Goal: Task Accomplishment & Management: Manage account settings

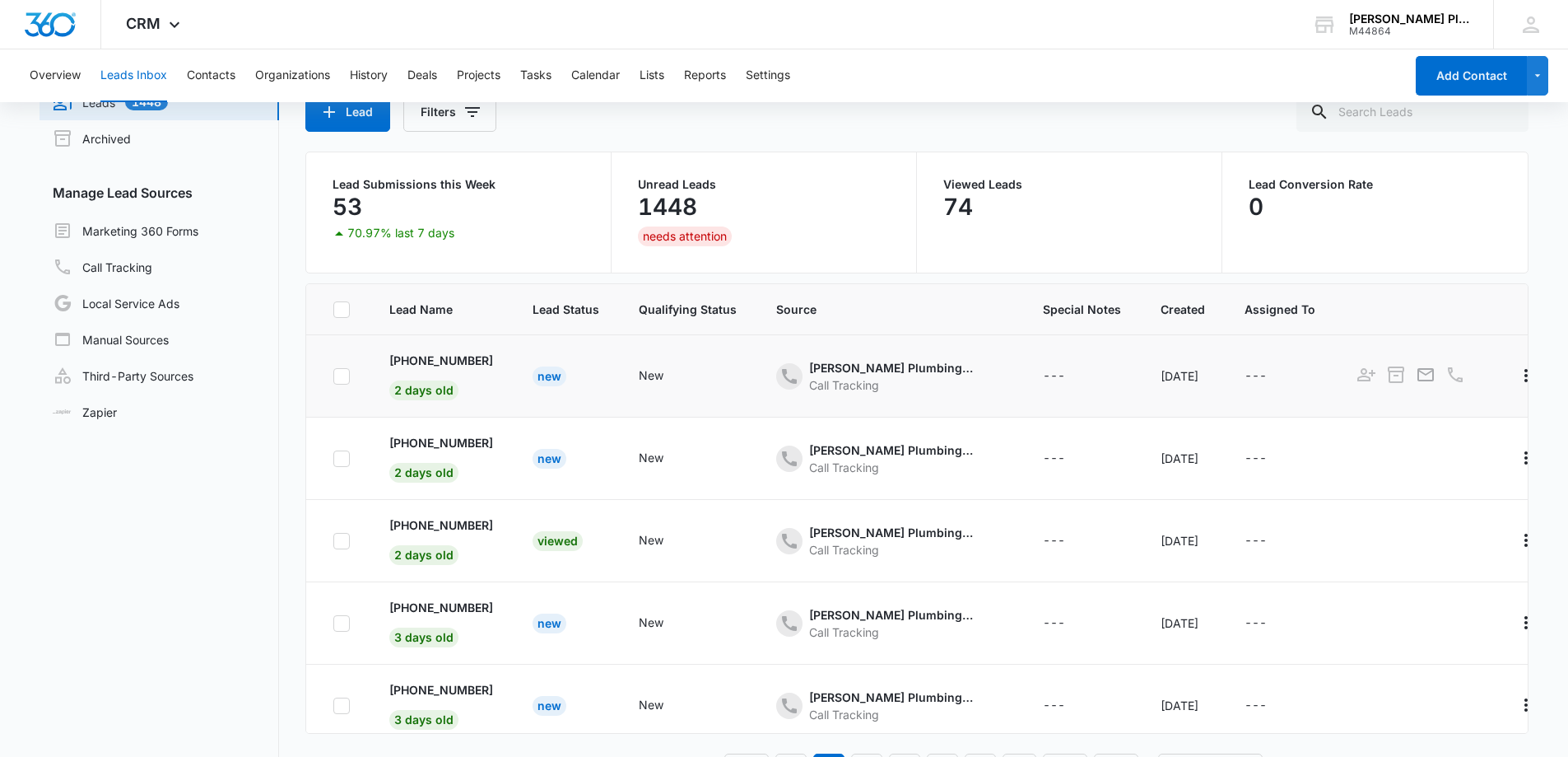
scroll to position [130, 0]
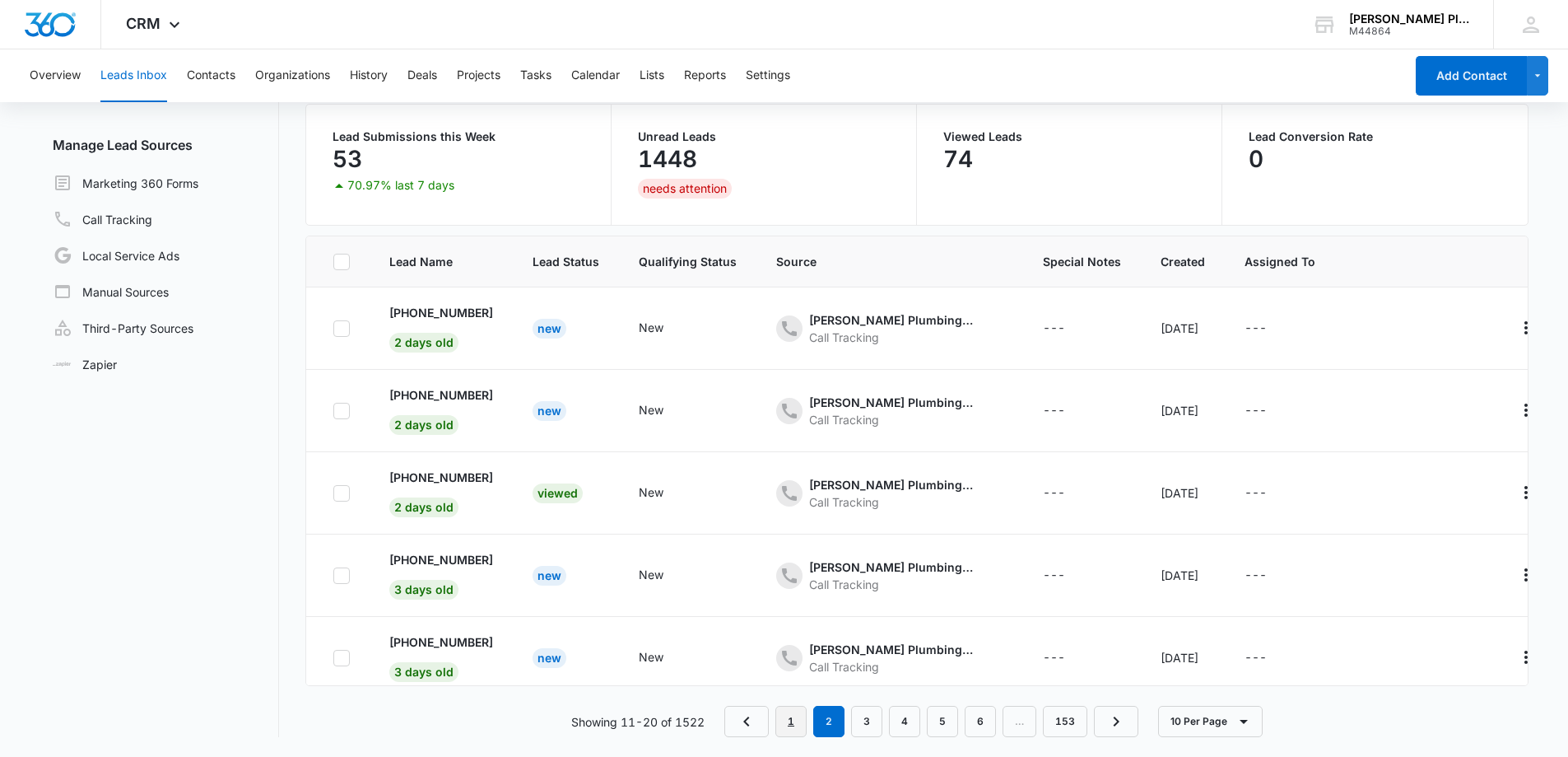
drag, startPoint x: 532, startPoint y: 181, endPoint x: 789, endPoint y: 722, distance: 598.9
click at [789, 722] on link "1" at bounding box center [791, 721] width 31 height 31
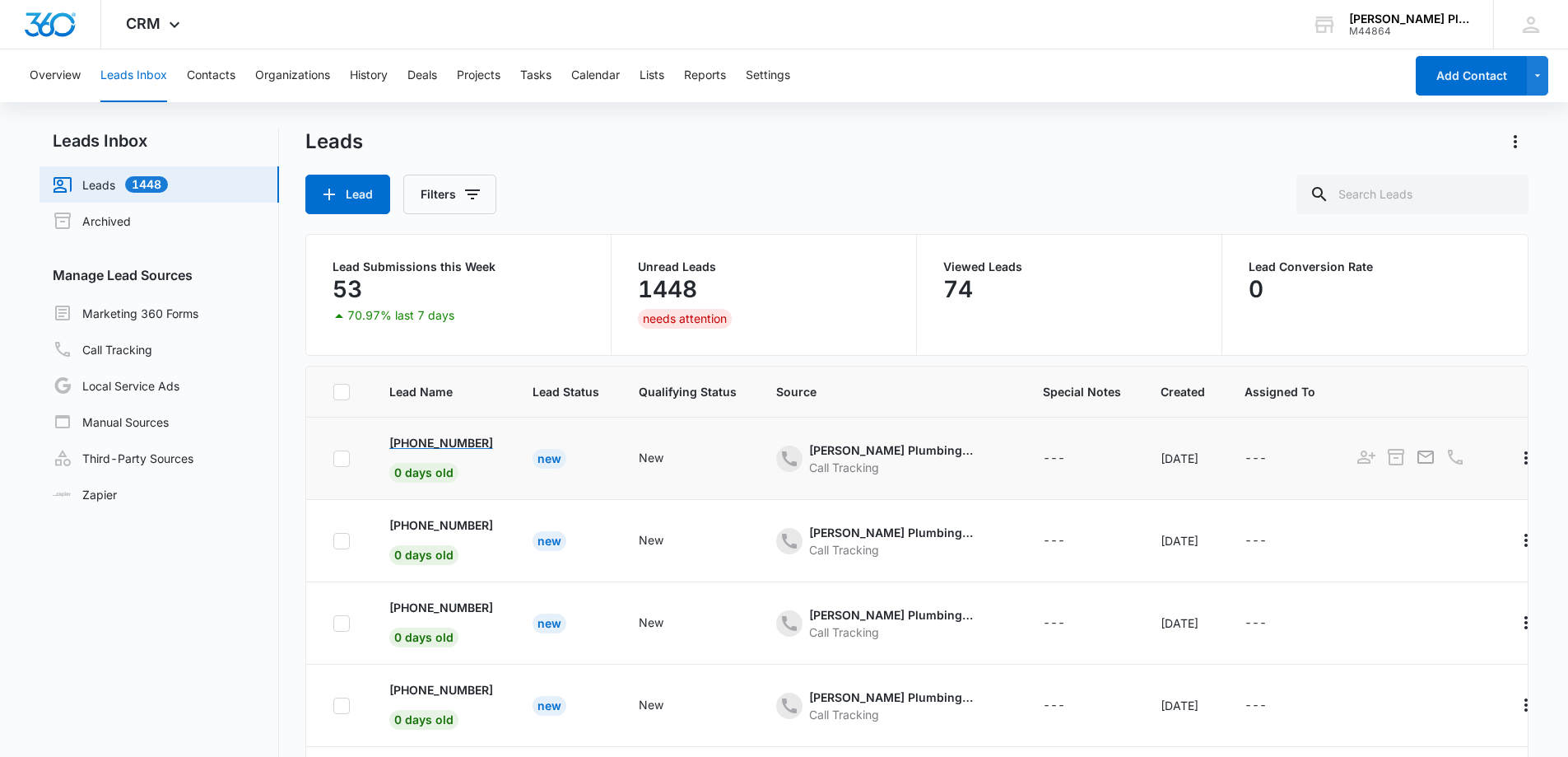
drag, startPoint x: 504, startPoint y: 442, endPoint x: 408, endPoint y: 449, distance: 96.3
click at [408, 449] on td "+1 (850) 982-2601 0 days old" at bounding box center [441, 459] width 143 height 82
copy p "(850) 982-2601"
copy p "727) 347-9853"
drag, startPoint x: 506, startPoint y: 531, endPoint x: 376, endPoint y: 466, distance: 145.3
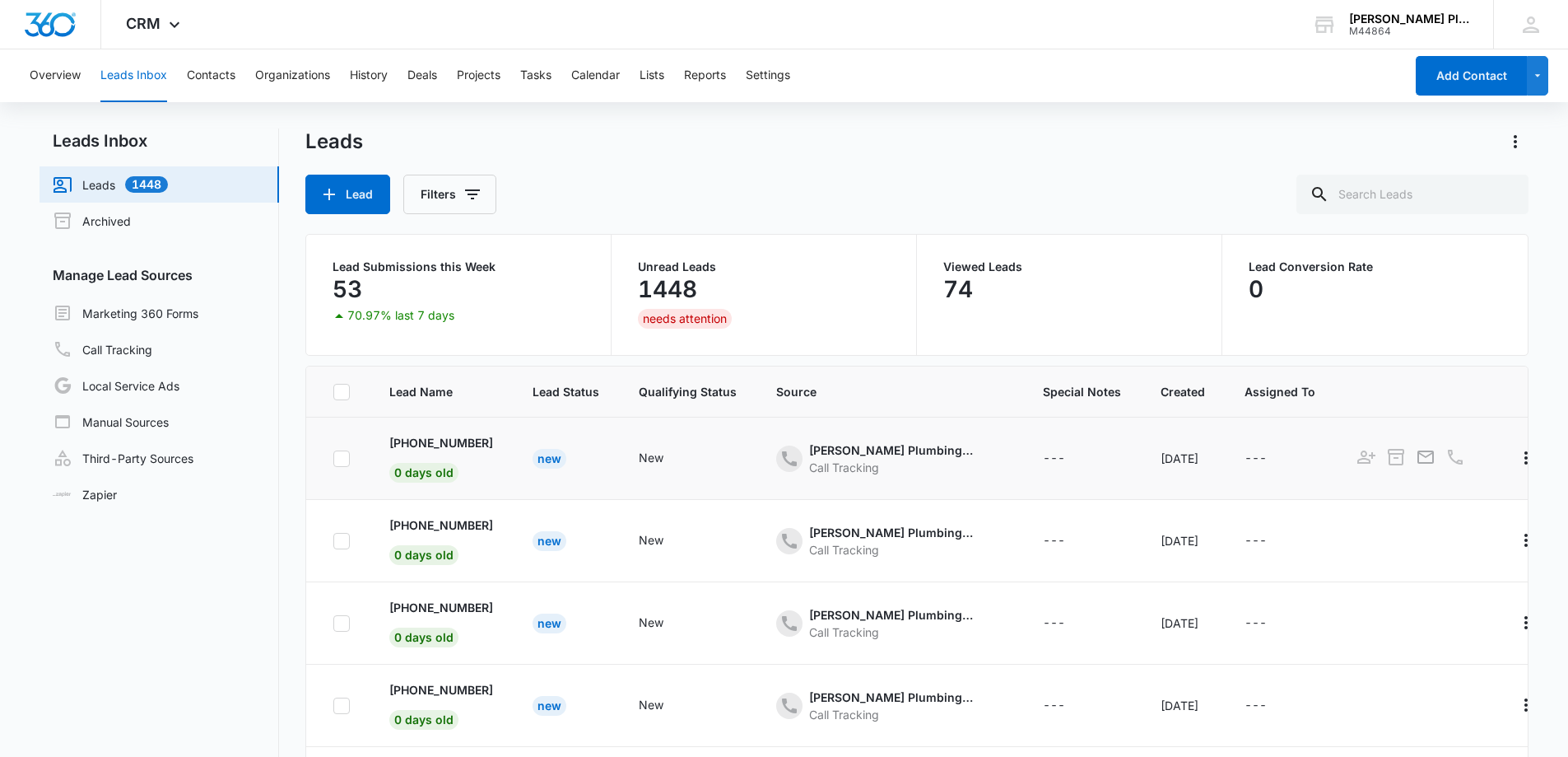
click at [411, 517] on td "+1 (727) 347-9853 0 days old" at bounding box center [441, 540] width 143 height 82
copy p "763) 913-9601"
drag, startPoint x: 519, startPoint y: 524, endPoint x: 411, endPoint y: 511, distance: 108.8
click at [411, 511] on td "+1 (763) 913-9601 0 days old" at bounding box center [441, 540] width 143 height 82
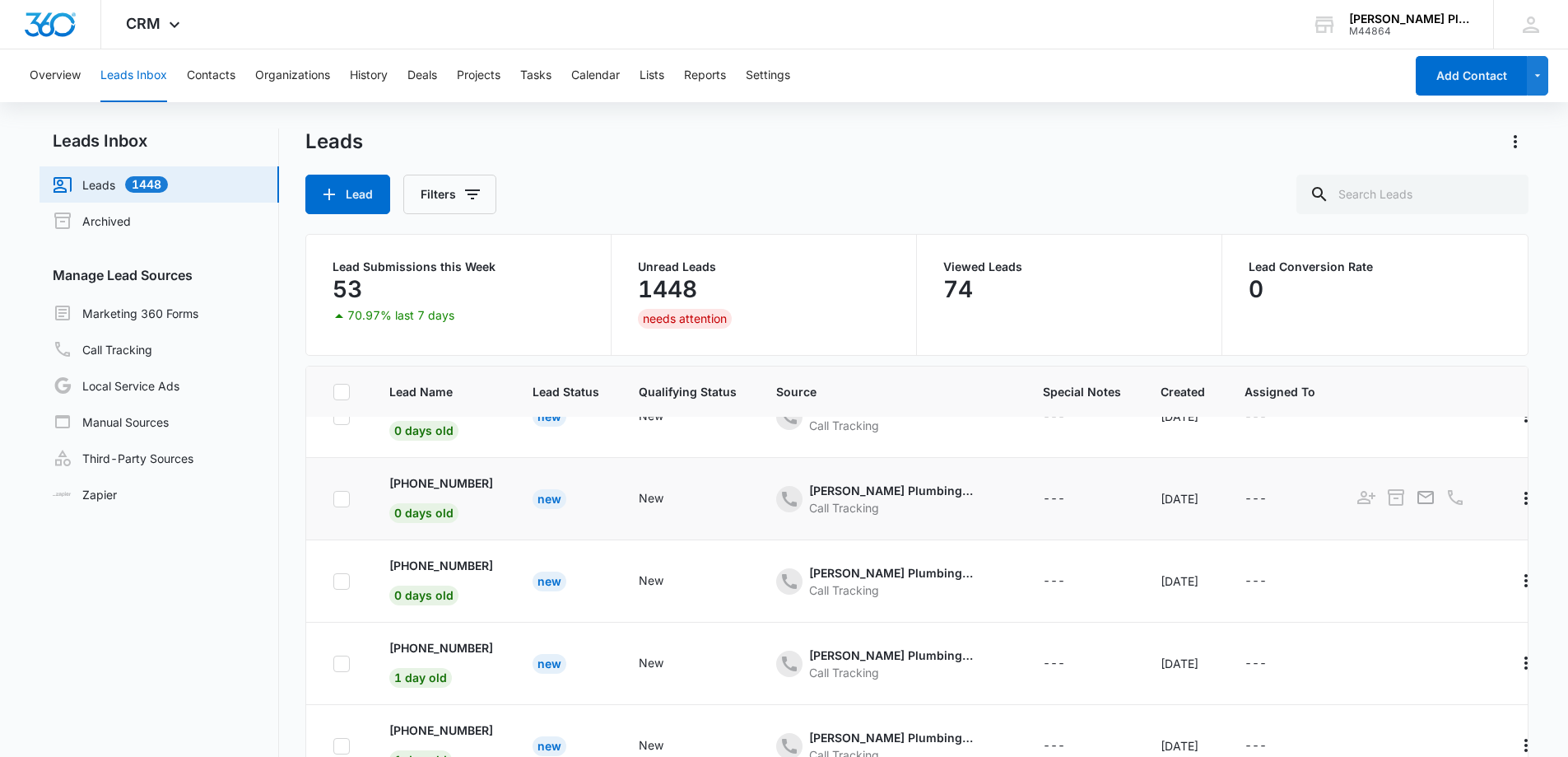
scroll to position [165, 0]
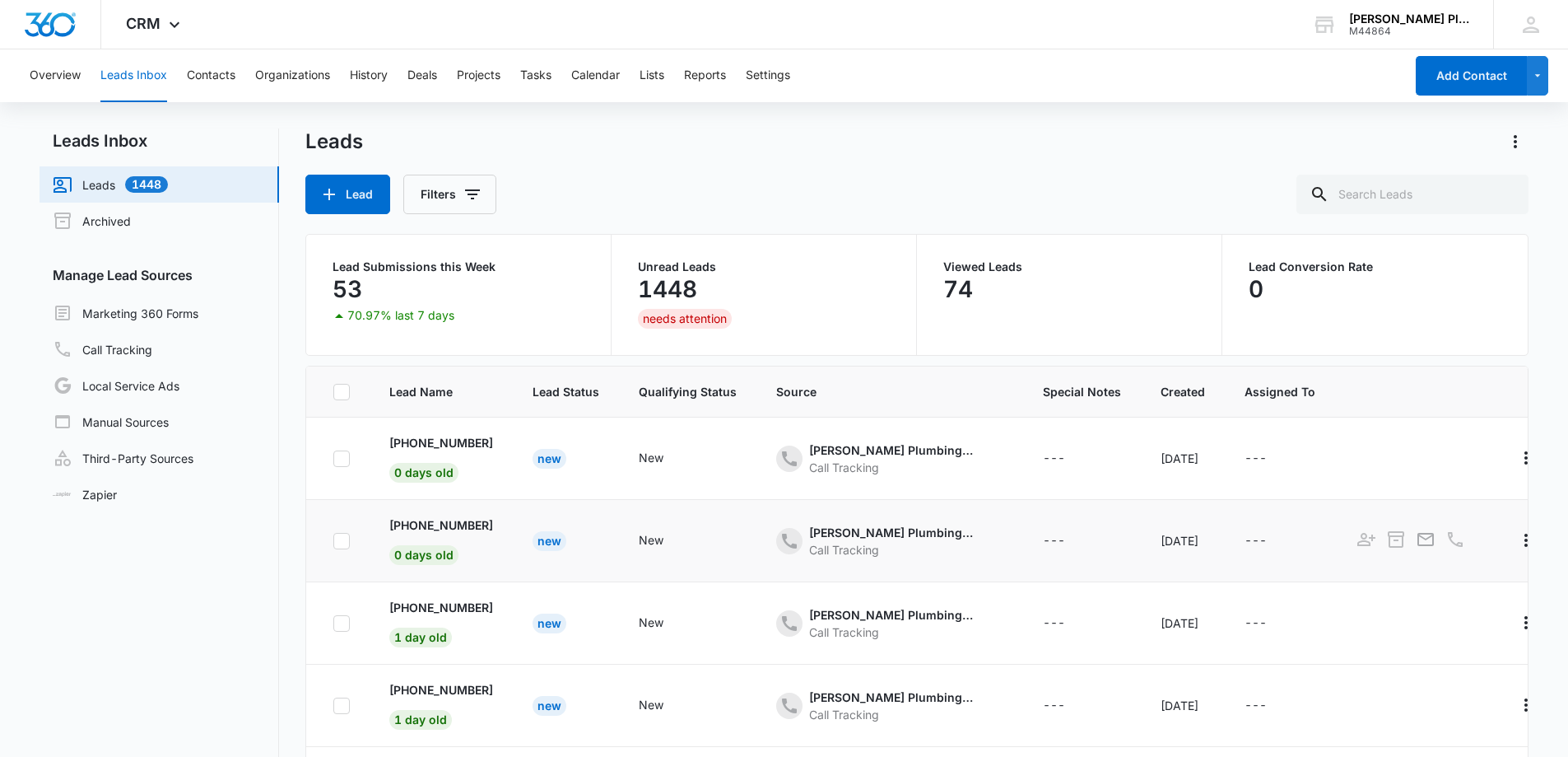
copy p "(319) 350-7028"
drag, startPoint x: 505, startPoint y: 522, endPoint x: 407, endPoint y: 512, distance: 98.5
click at [407, 512] on td "+1 (319) 350-7028 0 days old" at bounding box center [441, 540] width 143 height 82
copy p "727) 309-1721"
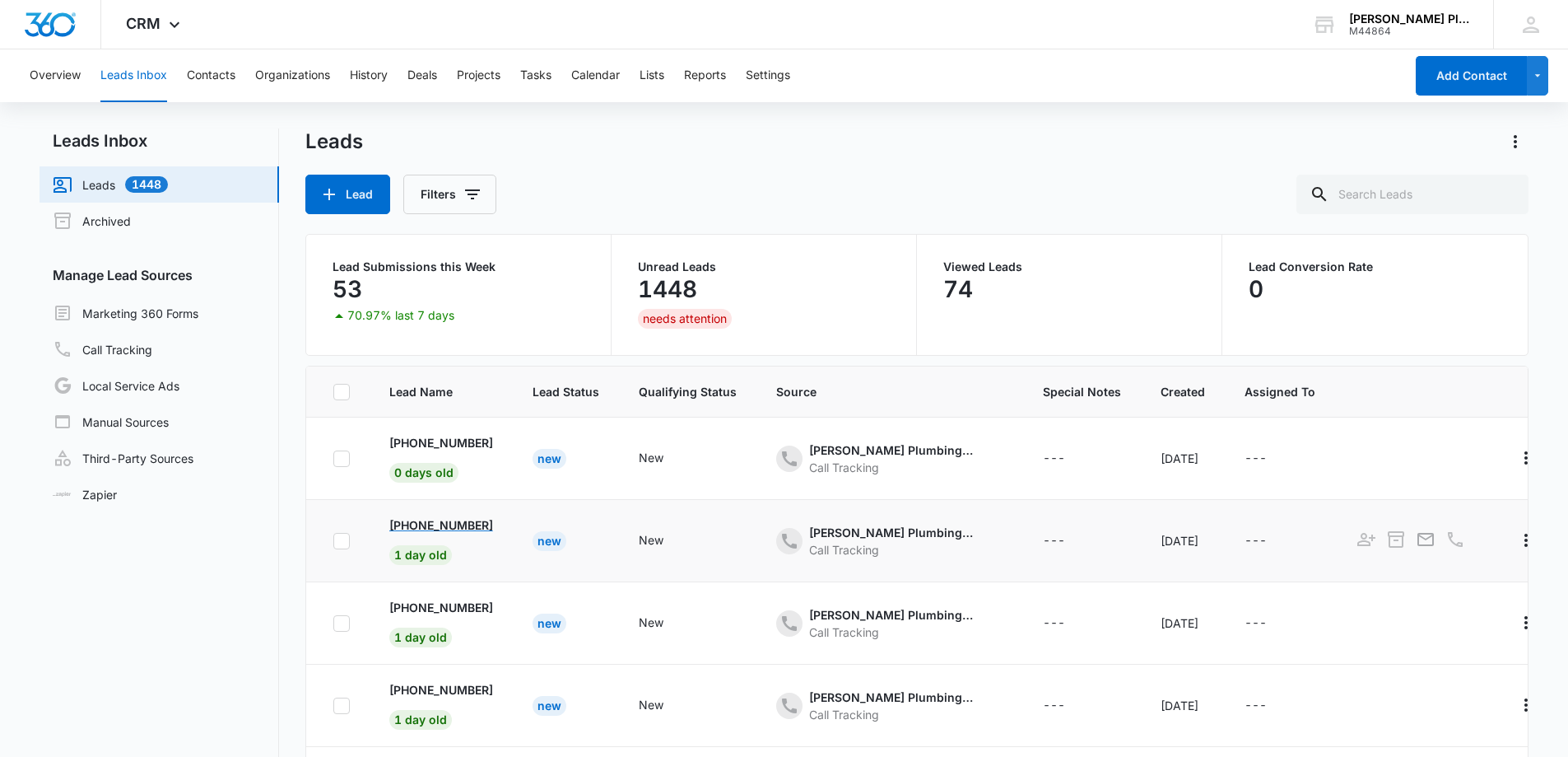
drag, startPoint x: 506, startPoint y: 525, endPoint x: 411, endPoint y: 519, distance: 95.2
click at [411, 519] on td "+1 (727) 309-1721 1 day old" at bounding box center [441, 540] width 143 height 82
copy p "727) 657-1528"
drag, startPoint x: 508, startPoint y: 612, endPoint x: 456, endPoint y: 291, distance: 325.2
click at [413, 615] on td "+1 (727) 657-1528 1 day old" at bounding box center [441, 622] width 143 height 82
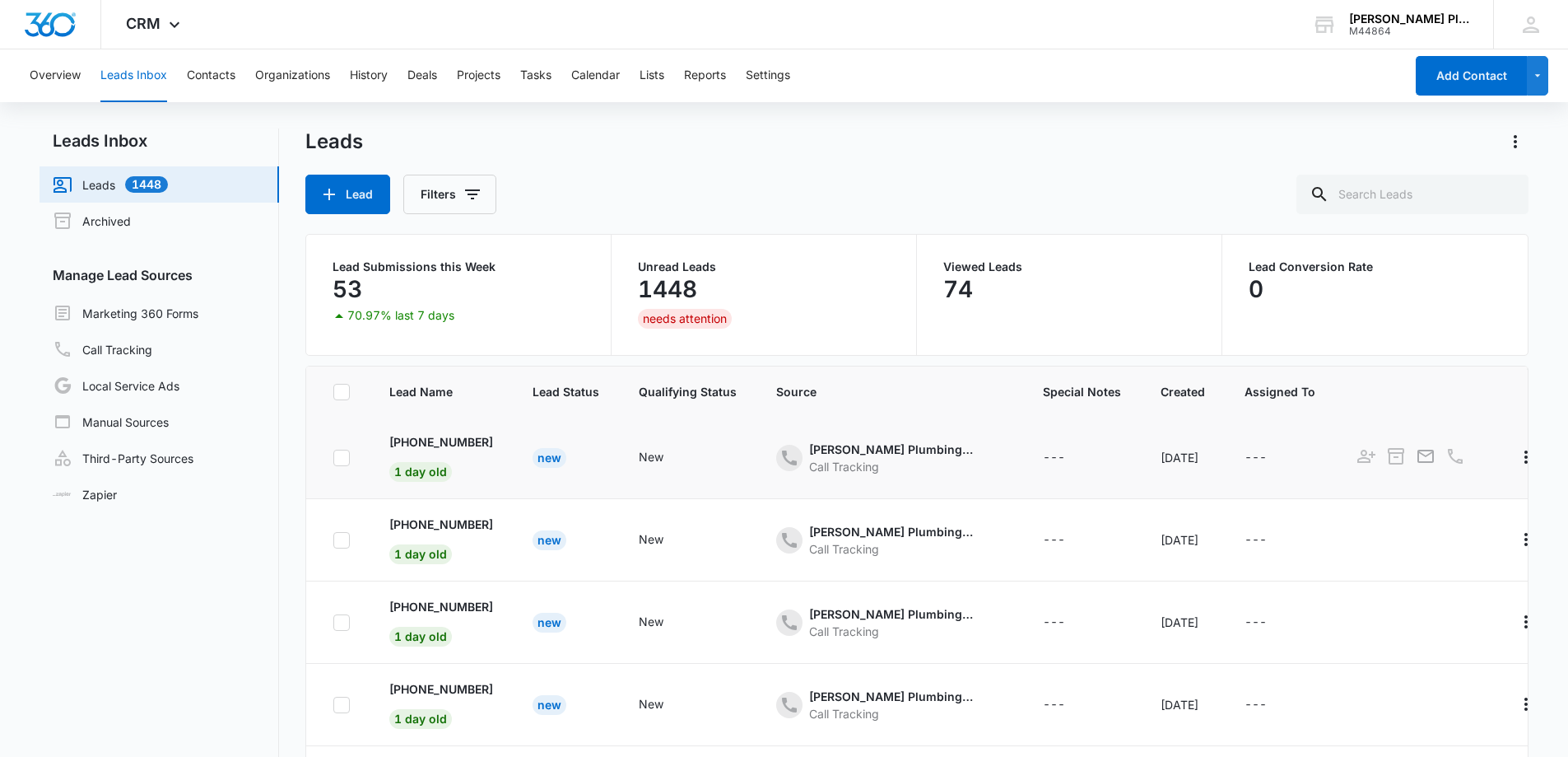
scroll to position [411, 0]
copy p "(727) 336-7671"
drag, startPoint x: 513, startPoint y: 524, endPoint x: 393, endPoint y: 364, distance: 200.0
click at [401, 526] on td "+1 (727) 336-7671 1 day old" at bounding box center [441, 540] width 143 height 82
copy p "727) 235-2326"
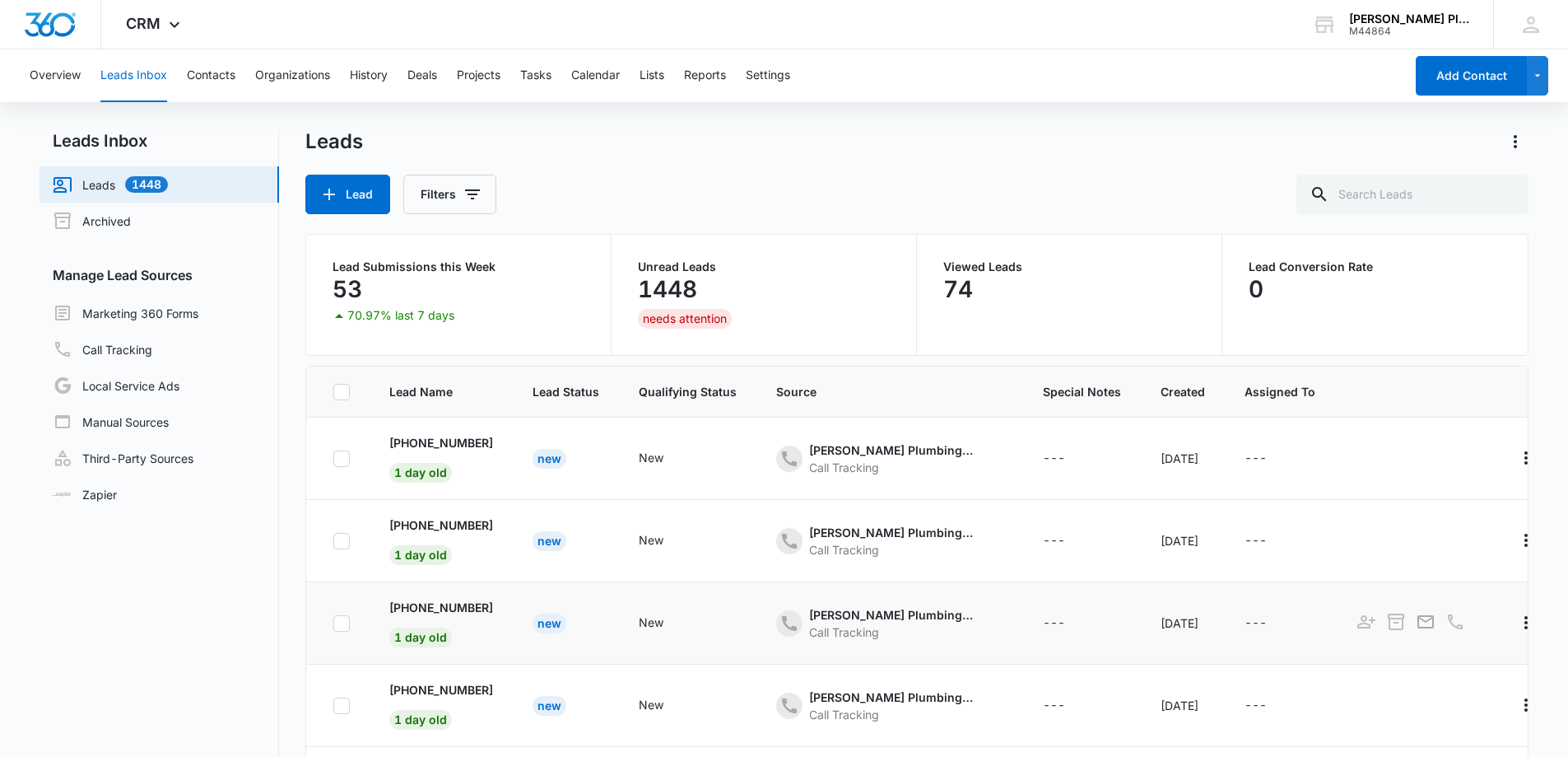
drag, startPoint x: 510, startPoint y: 609, endPoint x: 406, endPoint y: 582, distance: 107.4
click at [407, 597] on td "+1 (727) 235-2326 1 day old" at bounding box center [441, 622] width 143 height 82
